Goal: Register for event/course

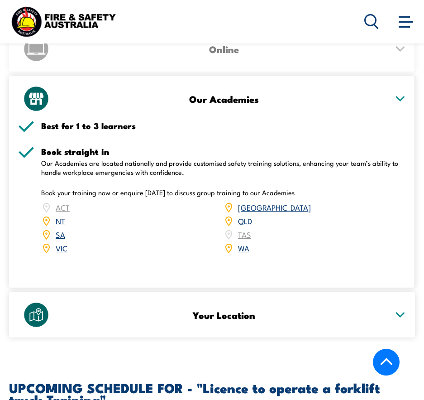
scroll to position [1403, 0]
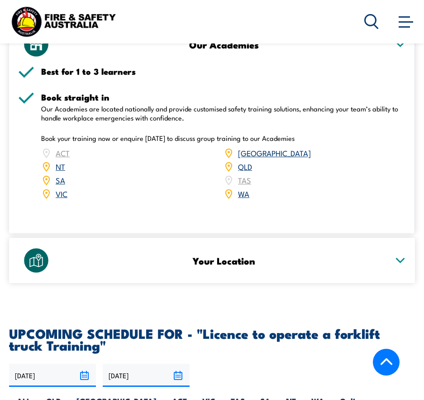
click at [406, 260] on icon at bounding box center [400, 260] width 11 height 6
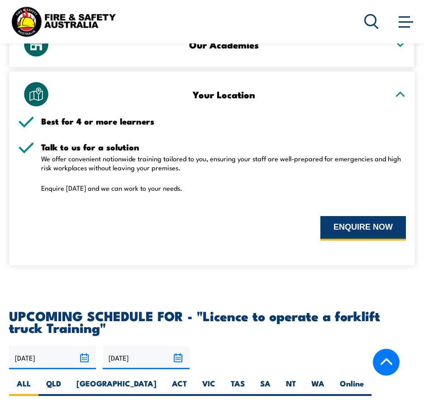
click at [345, 226] on button "ENQUIRE NOW" at bounding box center [364, 228] width 86 height 24
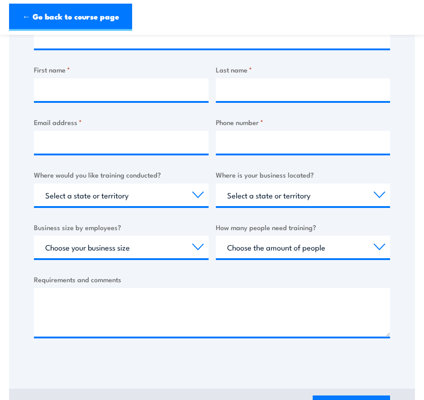
scroll to position [226, 0]
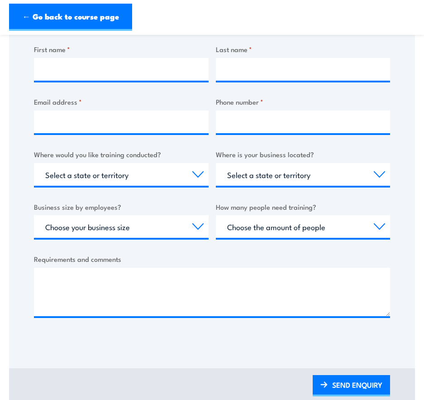
click at [41, 14] on link "← Go back to course page" at bounding box center [70, 17] width 123 height 27
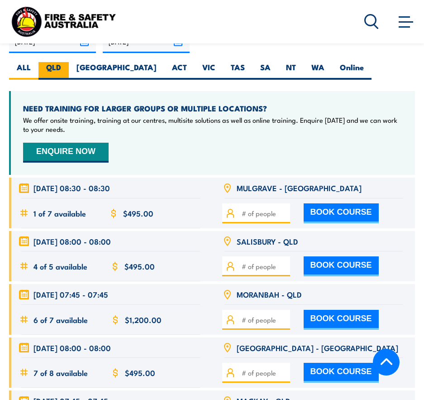
click at [57, 67] on label "QLD" at bounding box center [53, 71] width 30 height 18
click at [61, 67] on input "QLD" at bounding box center [64, 65] width 6 height 6
radio input "true"
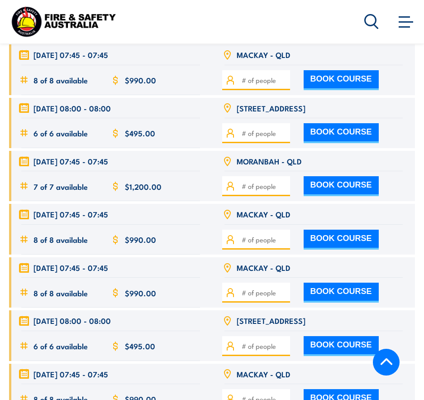
scroll to position [2190, 0]
